Goal: Check status: Check status

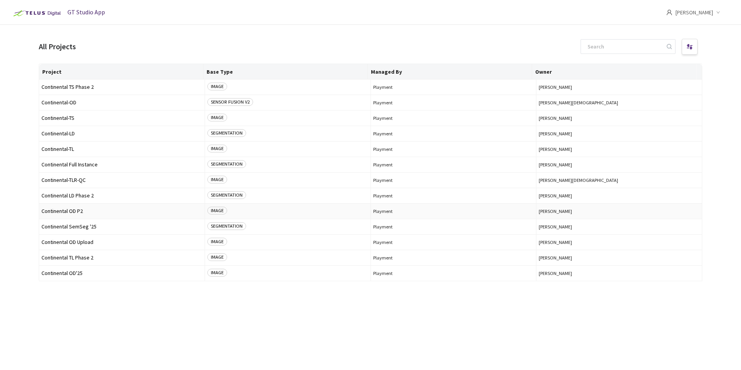
click at [82, 211] on span "Continental OD P2" at bounding box center [121, 211] width 161 height 6
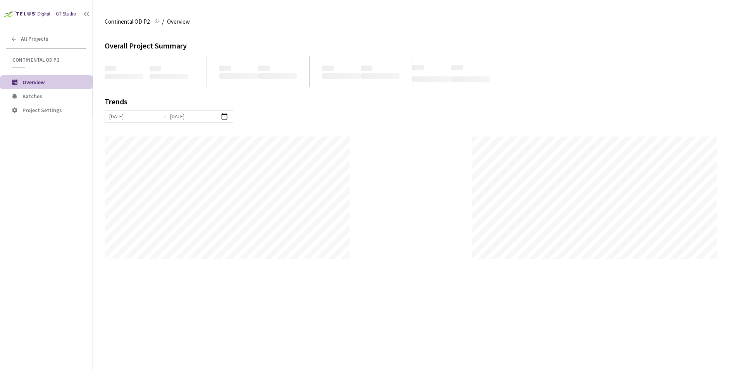
scroll to position [370, 741]
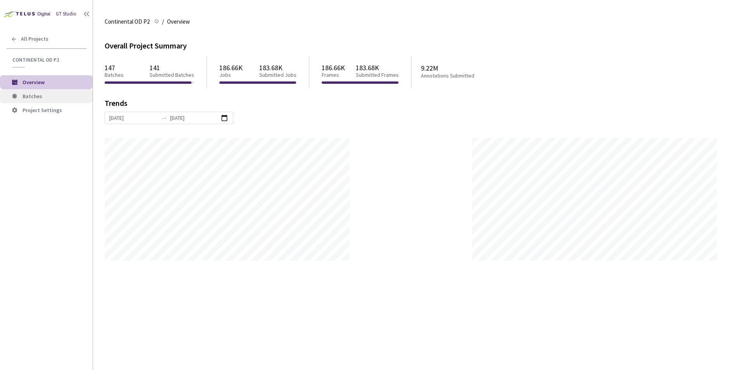
click at [43, 101] on li "Batches" at bounding box center [46, 96] width 93 height 14
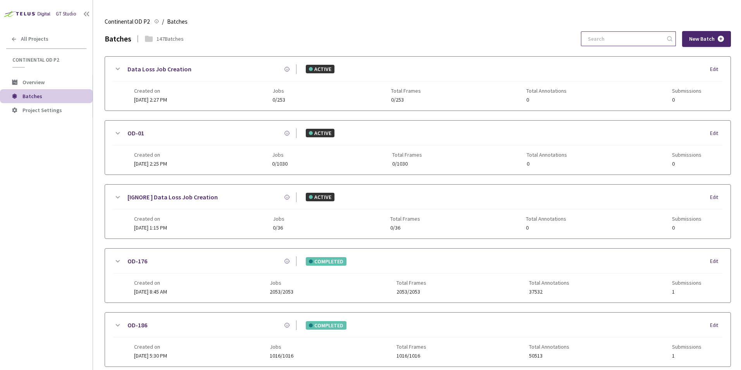
click at [601, 42] on input at bounding box center [624, 39] width 83 height 14
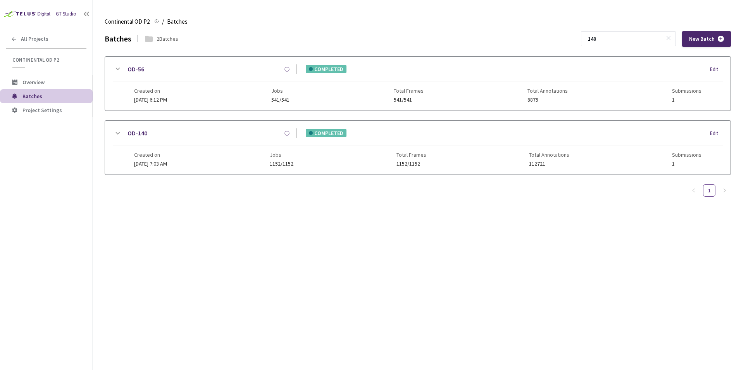
type input "140"
click at [117, 133] on icon at bounding box center [117, 133] width 9 height 9
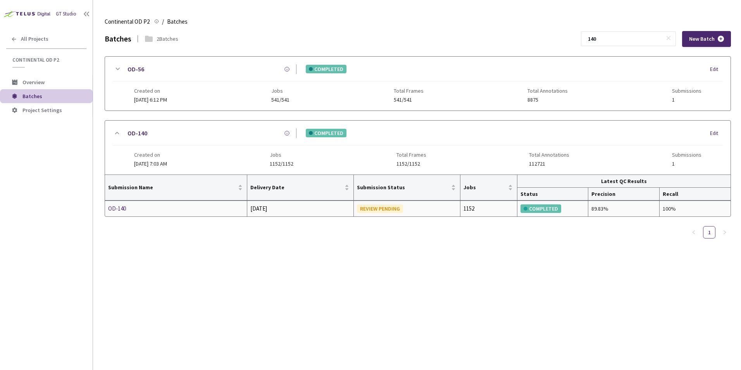
click at [394, 206] on div "REVIEW PENDING" at bounding box center [380, 208] width 46 height 9
click at [121, 208] on div "OD-140" at bounding box center [149, 208] width 82 height 9
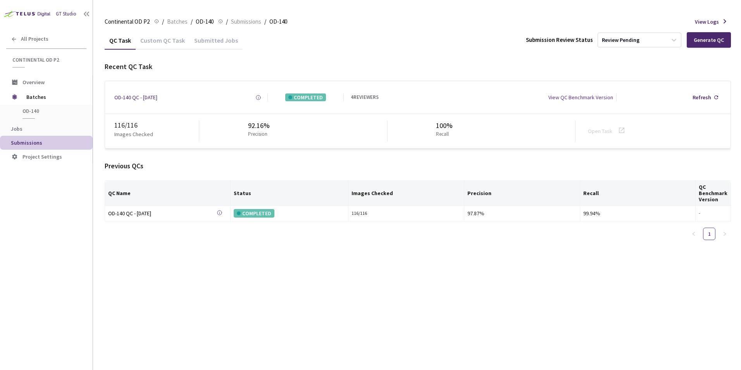
click at [175, 41] on div "Custom QC Task" at bounding box center [163, 42] width 54 height 13
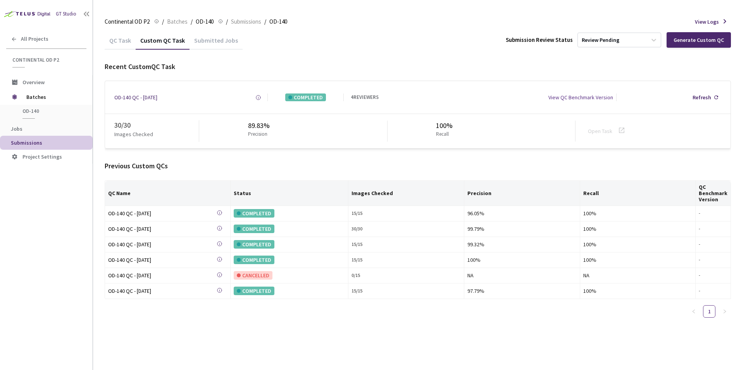
click at [120, 37] on div "QC Task" at bounding box center [120, 42] width 31 height 13
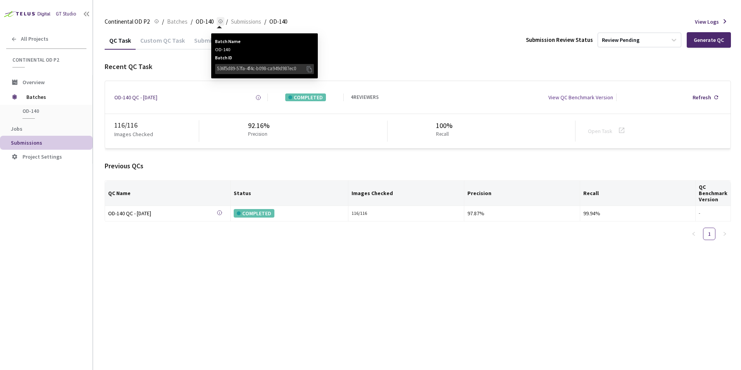
click at [218, 21] on icon at bounding box center [220, 21] width 5 height 9
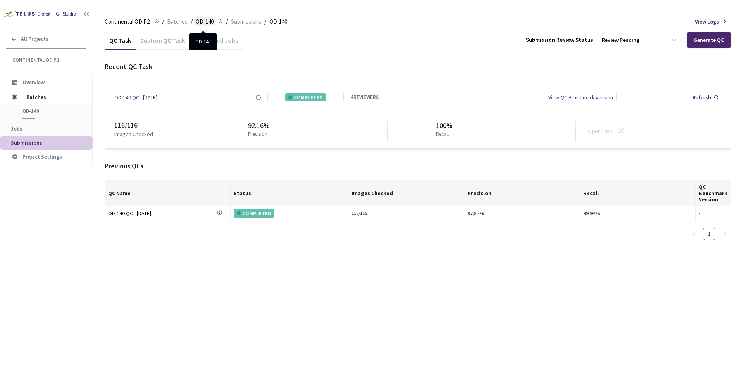
click at [207, 22] on span "OD-140" at bounding box center [205, 21] width 18 height 9
click at [256, 21] on span "Submissions" at bounding box center [246, 21] width 30 height 9
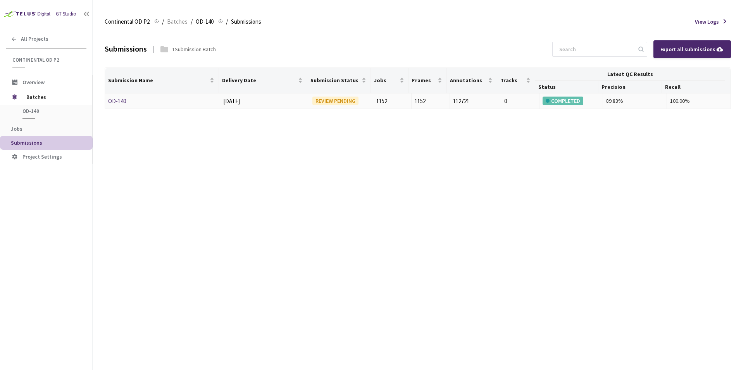
click at [335, 103] on div "REVIEW PENDING" at bounding box center [335, 100] width 46 height 9
click at [336, 103] on div "REVIEW PENDING" at bounding box center [335, 100] width 46 height 9
drag, startPoint x: 336, startPoint y: 103, endPoint x: 422, endPoint y: 105, distance: 85.7
click at [422, 105] on div "1152" at bounding box center [431, 100] width 32 height 9
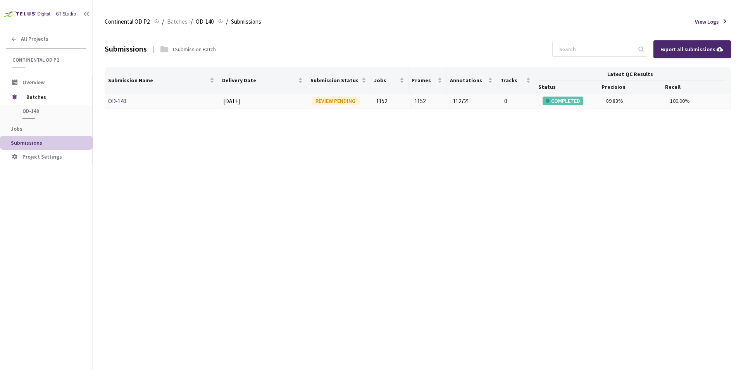
click at [455, 106] on td "112721" at bounding box center [475, 101] width 51 height 16
drag, startPoint x: 455, startPoint y: 106, endPoint x: 513, endPoint y: 103, distance: 59.0
click at [501, 104] on td "0" at bounding box center [520, 101] width 38 height 16
drag, startPoint x: 567, startPoint y: 102, endPoint x: 589, endPoint y: 100, distance: 21.8
click at [587, 100] on td "COMPLETED" at bounding box center [571, 101] width 64 height 16
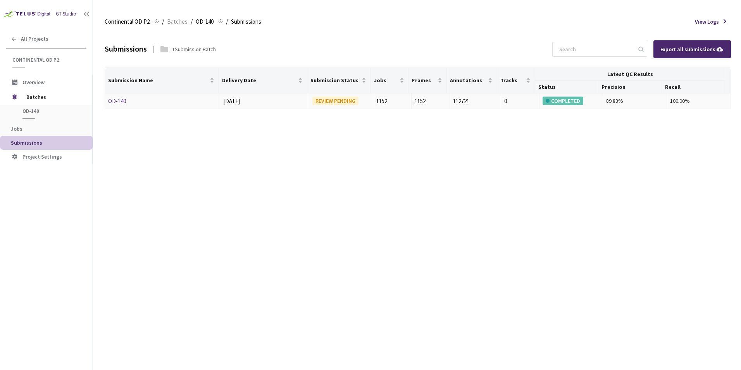
drag, startPoint x: 589, startPoint y: 100, endPoint x: 613, endPoint y: 100, distance: 24.0
click at [611, 100] on div "89.83%" at bounding box center [634, 100] width 57 height 9
click at [671, 103] on div "100.00%" at bounding box center [698, 100] width 57 height 9
click at [253, 81] on span "Delivery Date" at bounding box center [259, 80] width 75 height 6
click at [22, 81] on li "Overview" at bounding box center [46, 82] width 93 height 14
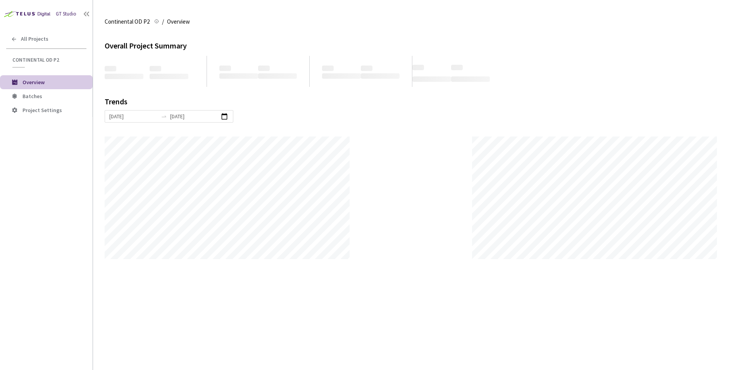
scroll to position [370, 741]
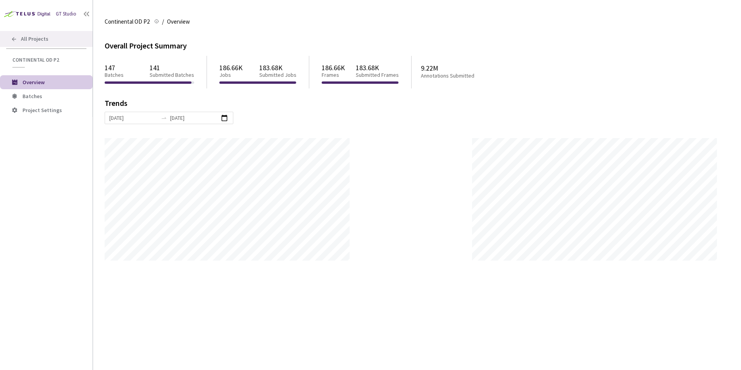
click at [11, 42] on icon at bounding box center [14, 39] width 6 height 6
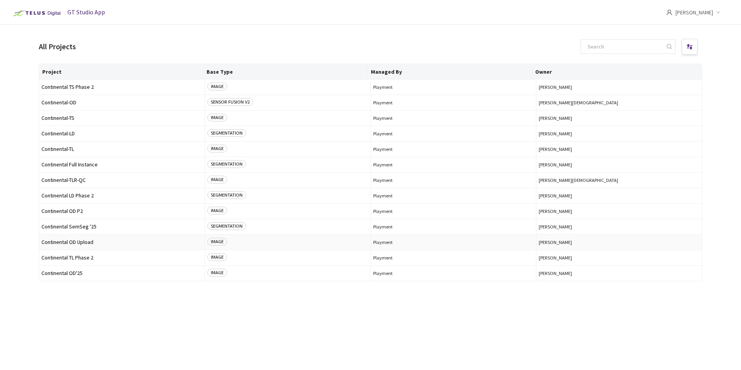
click at [82, 241] on span "Continental OD Upload" at bounding box center [121, 242] width 161 height 6
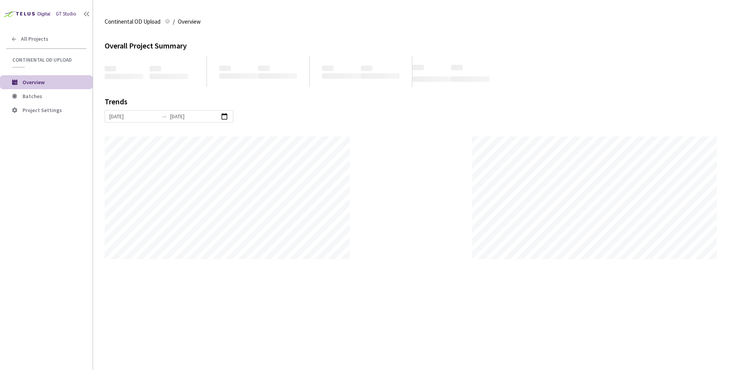
scroll to position [370, 741]
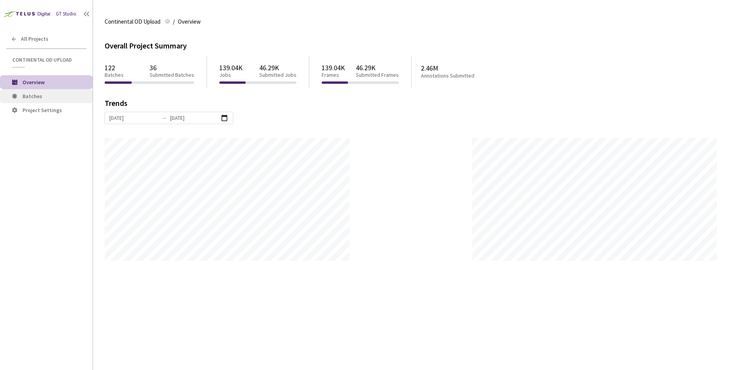
click at [54, 95] on span "Batches" at bounding box center [54, 96] width 64 height 7
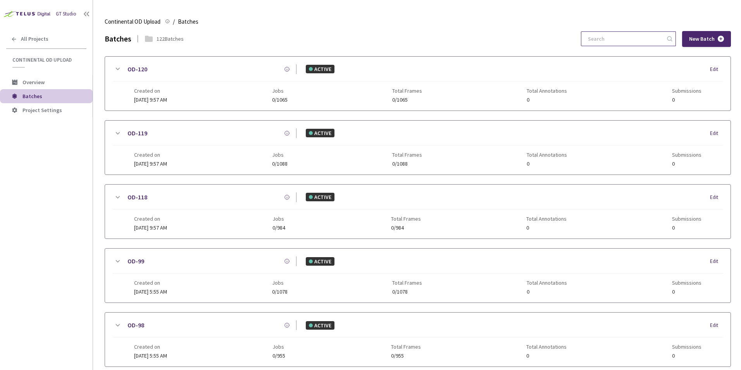
click at [631, 37] on input at bounding box center [624, 39] width 83 height 14
type input "4"
click at [15, 39] on icon at bounding box center [14, 39] width 4 height 4
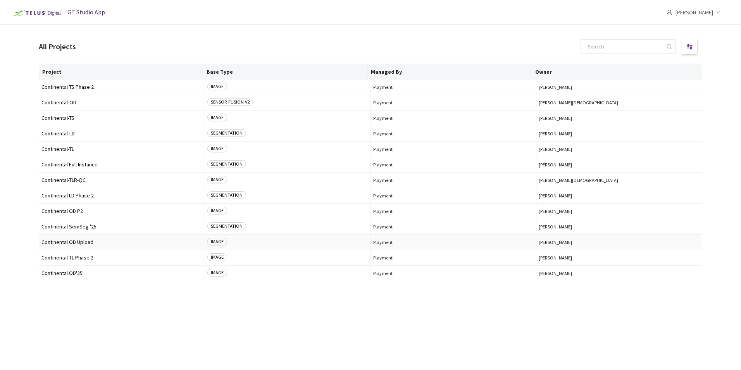
click at [74, 242] on span "Continental OD Upload" at bounding box center [121, 242] width 161 height 6
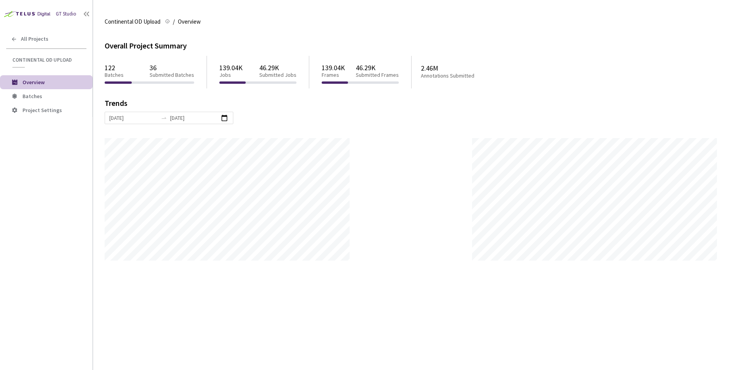
scroll to position [370, 741]
click at [43, 98] on span "Batches" at bounding box center [54, 96] width 64 height 7
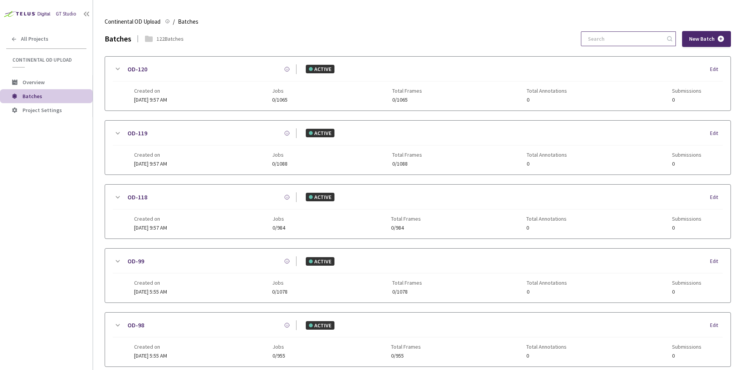
click at [609, 41] on input at bounding box center [624, 39] width 83 height 14
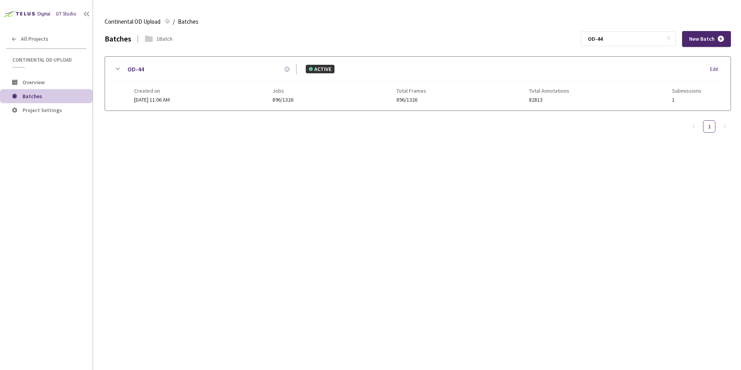
type input "OD-44"
click at [117, 67] on icon at bounding box center [117, 68] width 9 height 9
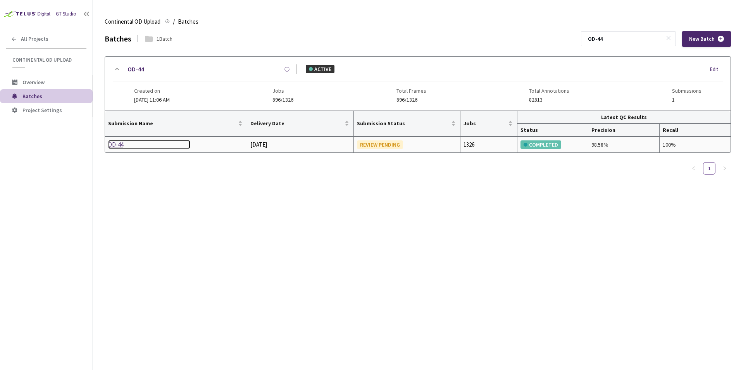
click at [115, 144] on div "OD-44" at bounding box center [149, 144] width 82 height 9
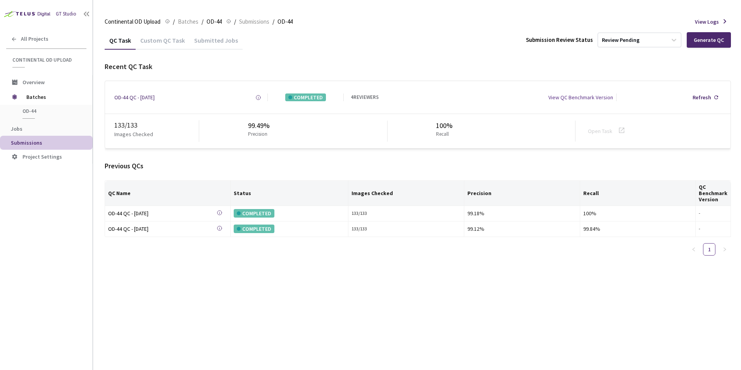
click at [172, 39] on div "Custom QC Task" at bounding box center [163, 42] width 54 height 13
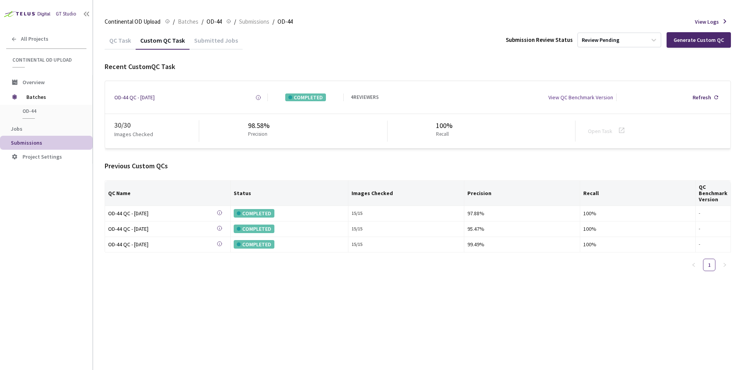
click at [127, 38] on div "QC Task" at bounding box center [120, 42] width 31 height 13
